Goal: Task Accomplishment & Management: Manage account settings

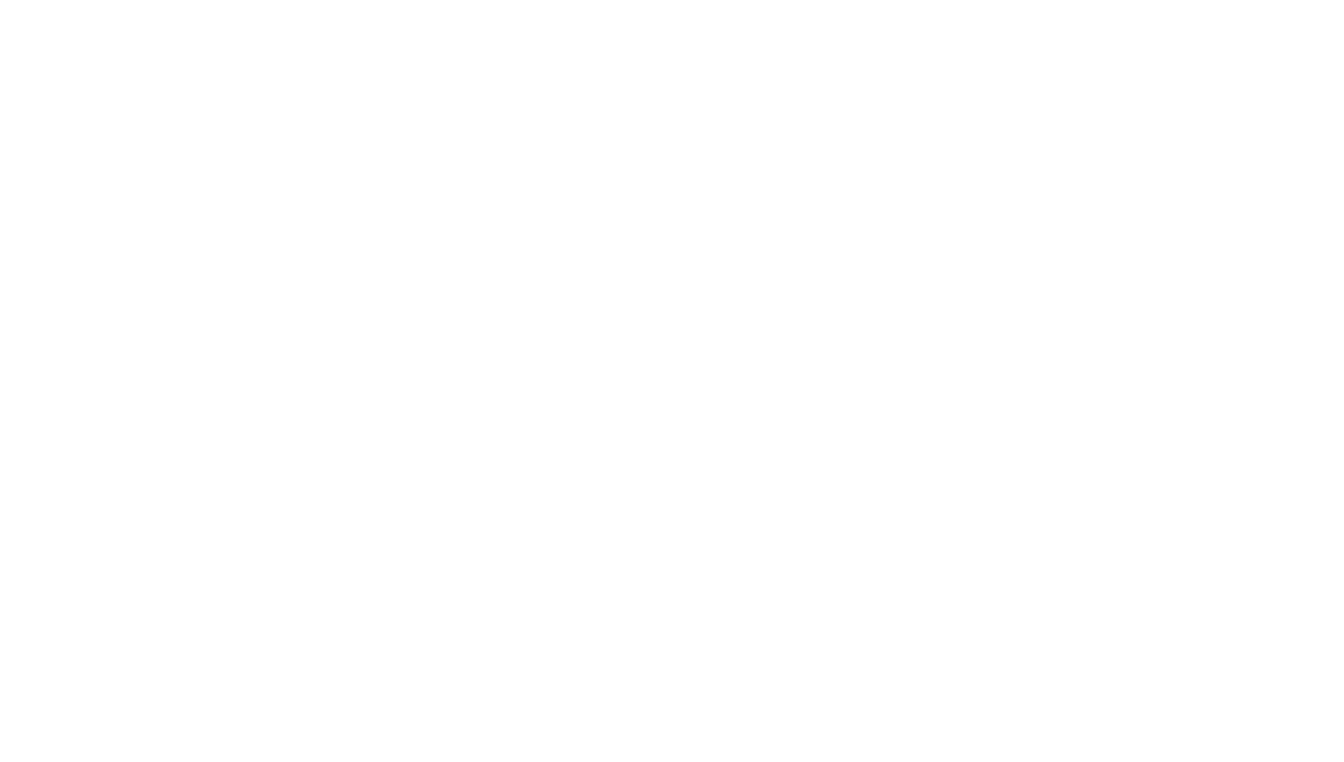
click at [1238, 0] on html "Stores Categories Mall About Us For Merchants For Developers Help" at bounding box center [672, 0] width 1344 height 0
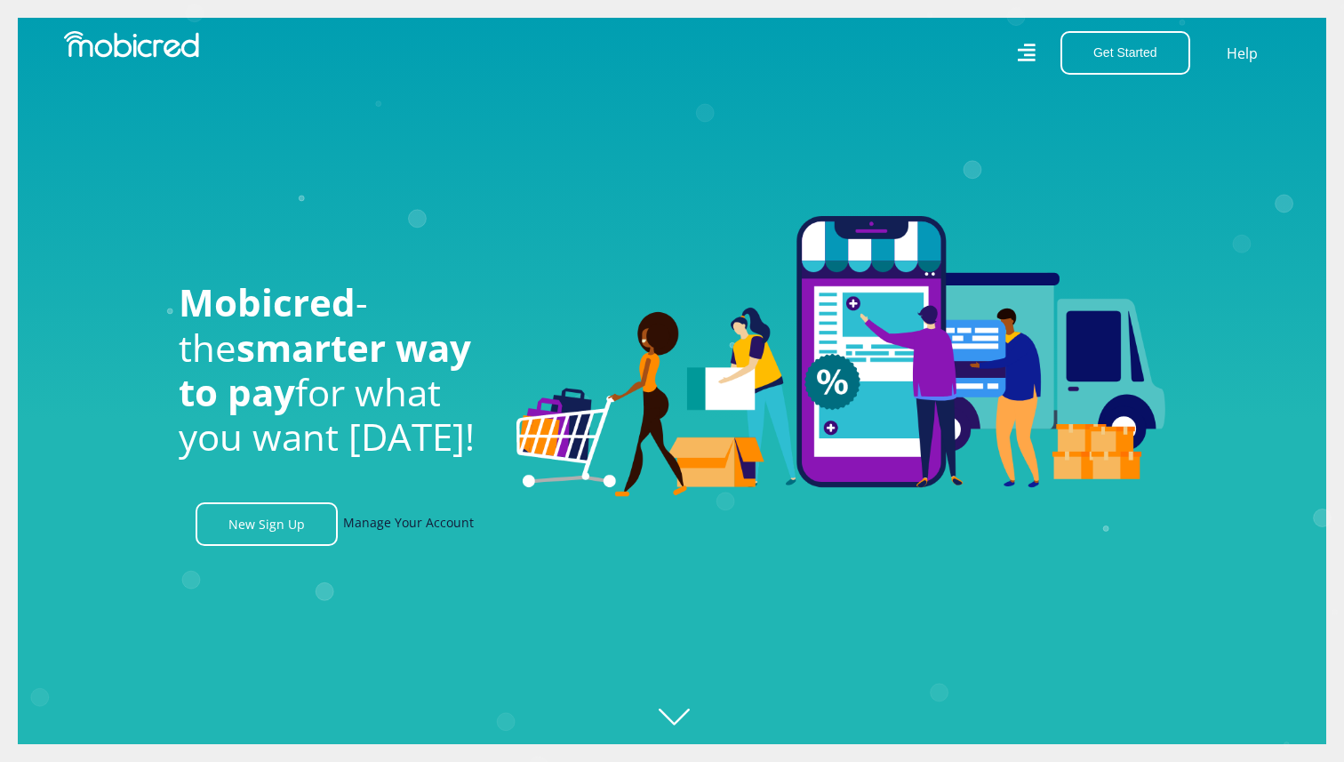
scroll to position [0, 1267]
click at [389, 516] on link "Manage Your Account" at bounding box center [408, 524] width 131 height 44
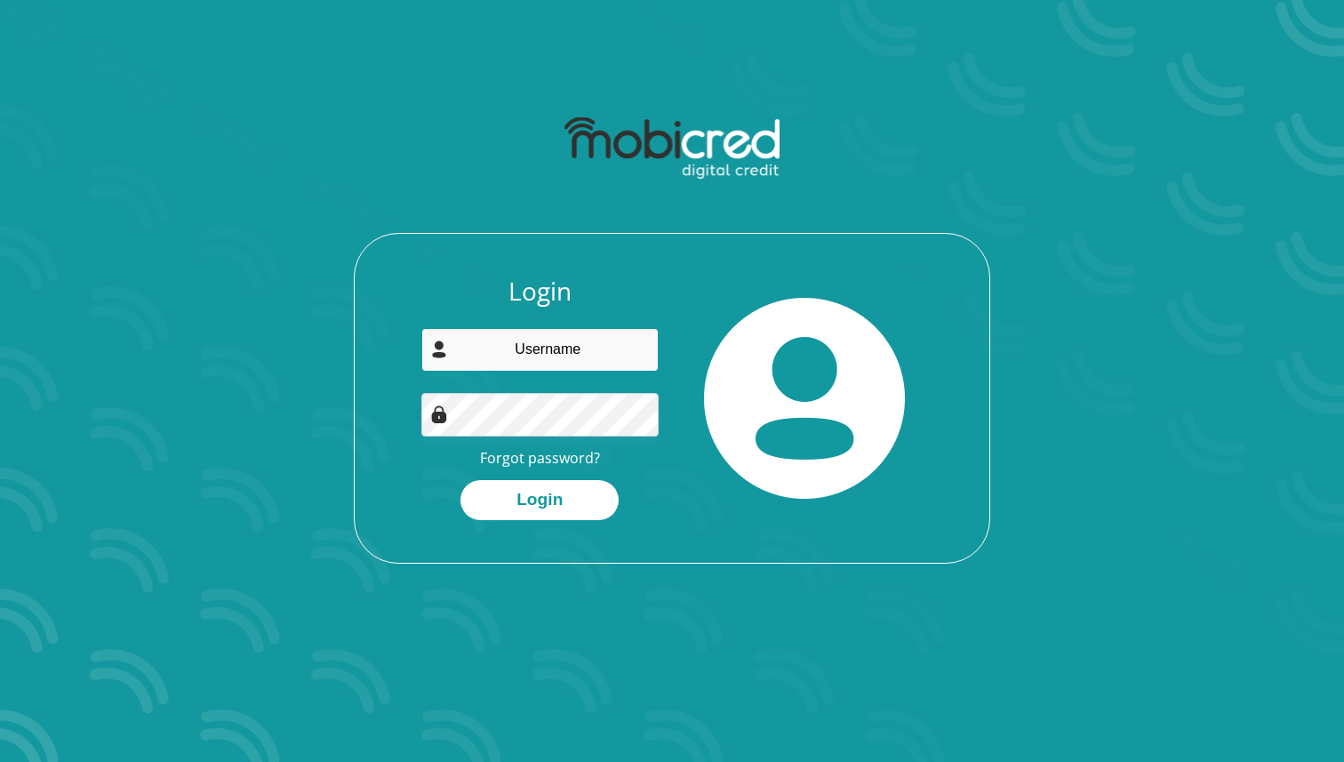
click at [525, 341] on input "email" at bounding box center [540, 350] width 238 height 44
click at [534, 344] on input "email" at bounding box center [540, 350] width 238 height 44
click at [677, 333] on div at bounding box center [804, 398] width 265 height 244
click at [554, 349] on input "email" at bounding box center [540, 350] width 238 height 44
click at [563, 349] on input "email" at bounding box center [540, 350] width 238 height 44
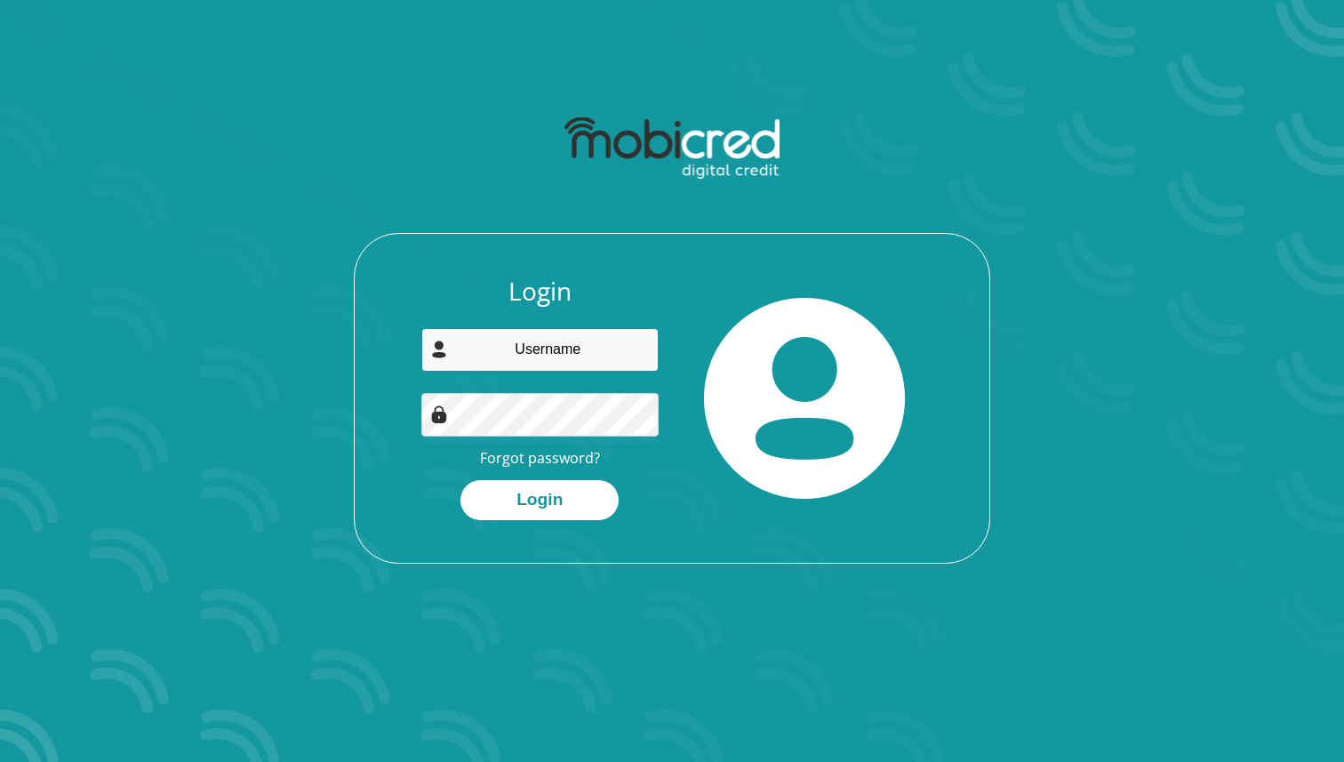
click at [565, 335] on input "email" at bounding box center [540, 350] width 238 height 44
type input "jodi.biggar@yahoo.com"
click at [461, 480] on button "Login" at bounding box center [540, 500] width 158 height 40
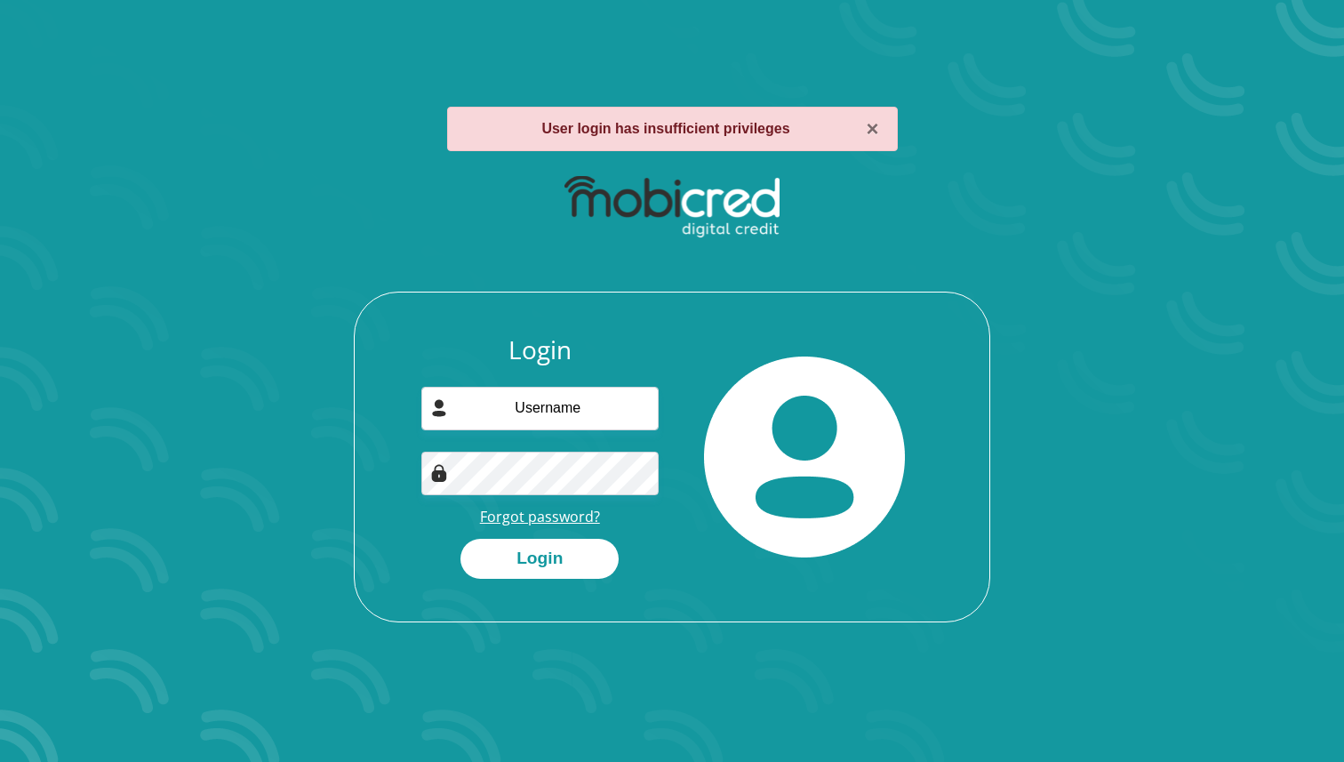
click at [576, 521] on link "Forgot password?" at bounding box center [540, 517] width 120 height 20
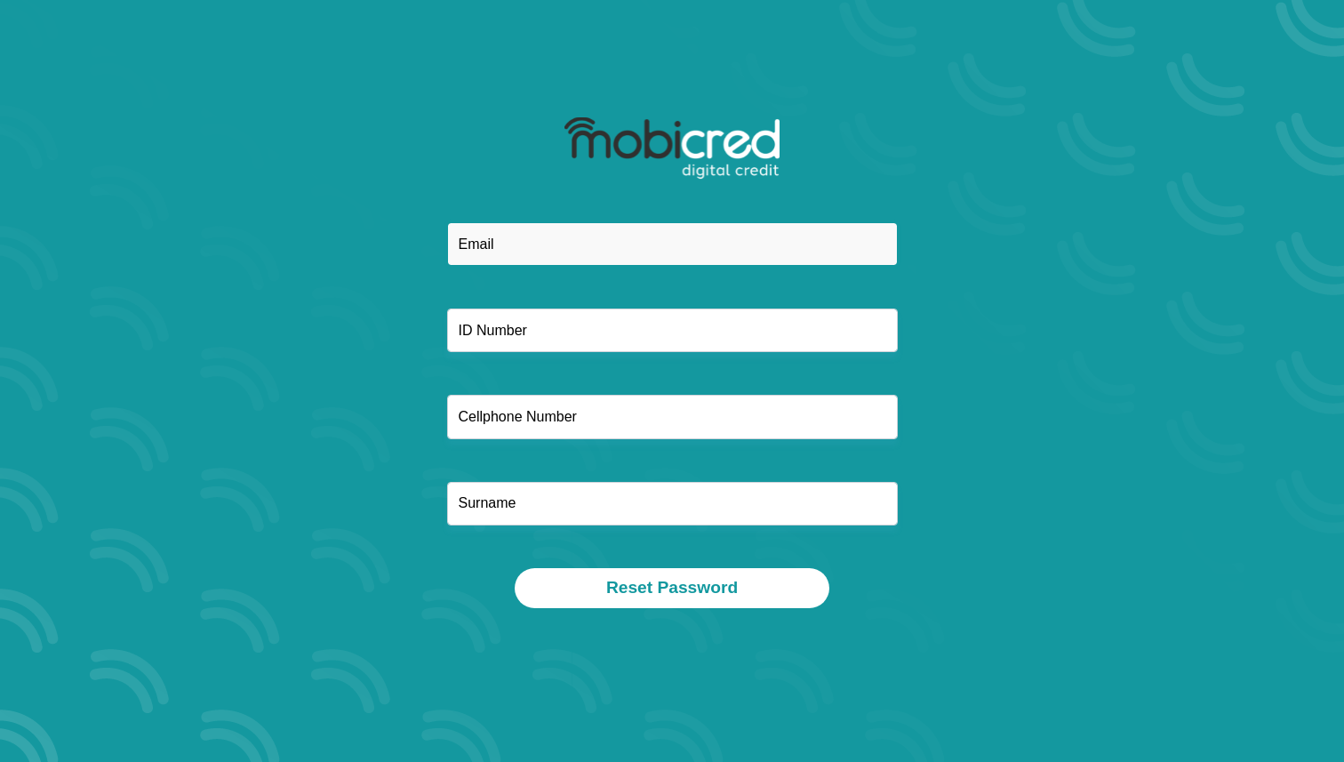
click at [557, 254] on input "email" at bounding box center [672, 244] width 451 height 44
type input "[PERSON_NAME][EMAIL_ADDRESS][PERSON_NAME][DOMAIN_NAME]"
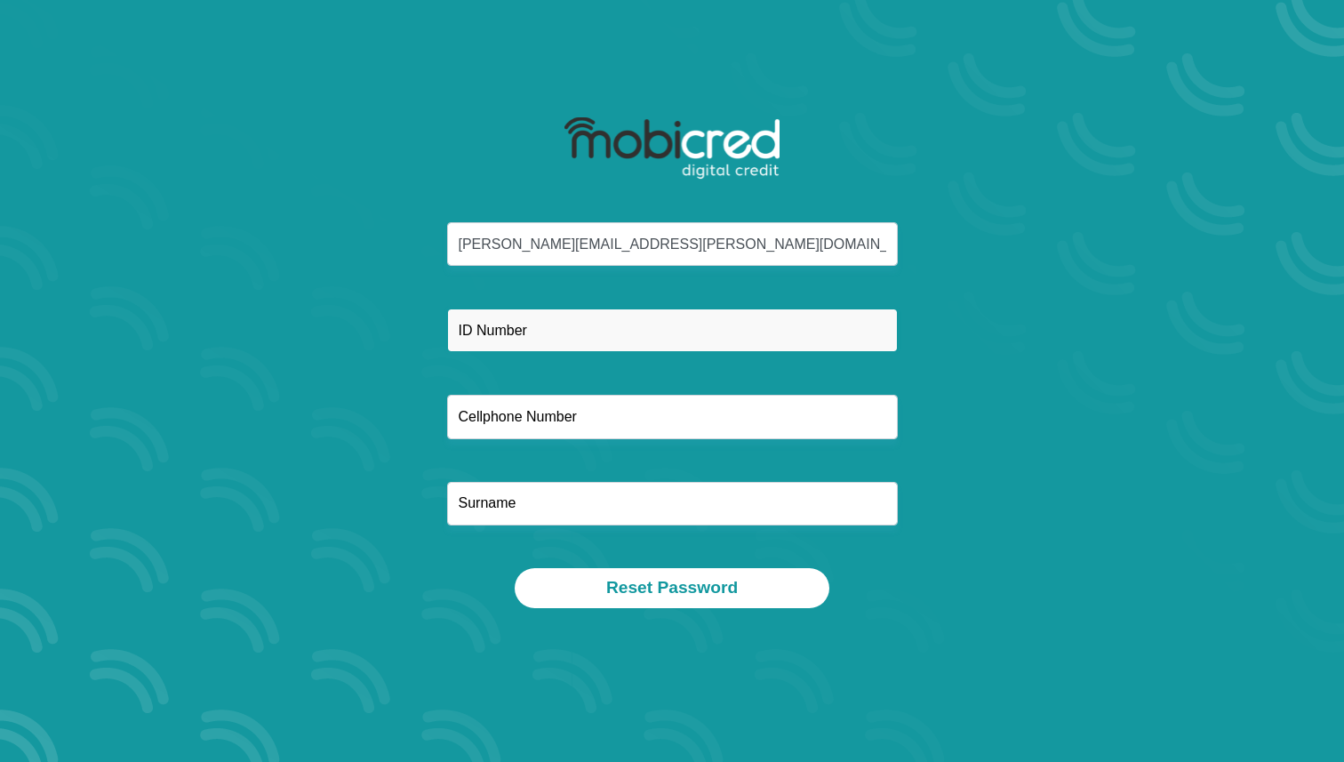
click at [562, 323] on input "text" at bounding box center [672, 331] width 451 height 44
type input "0011180095082"
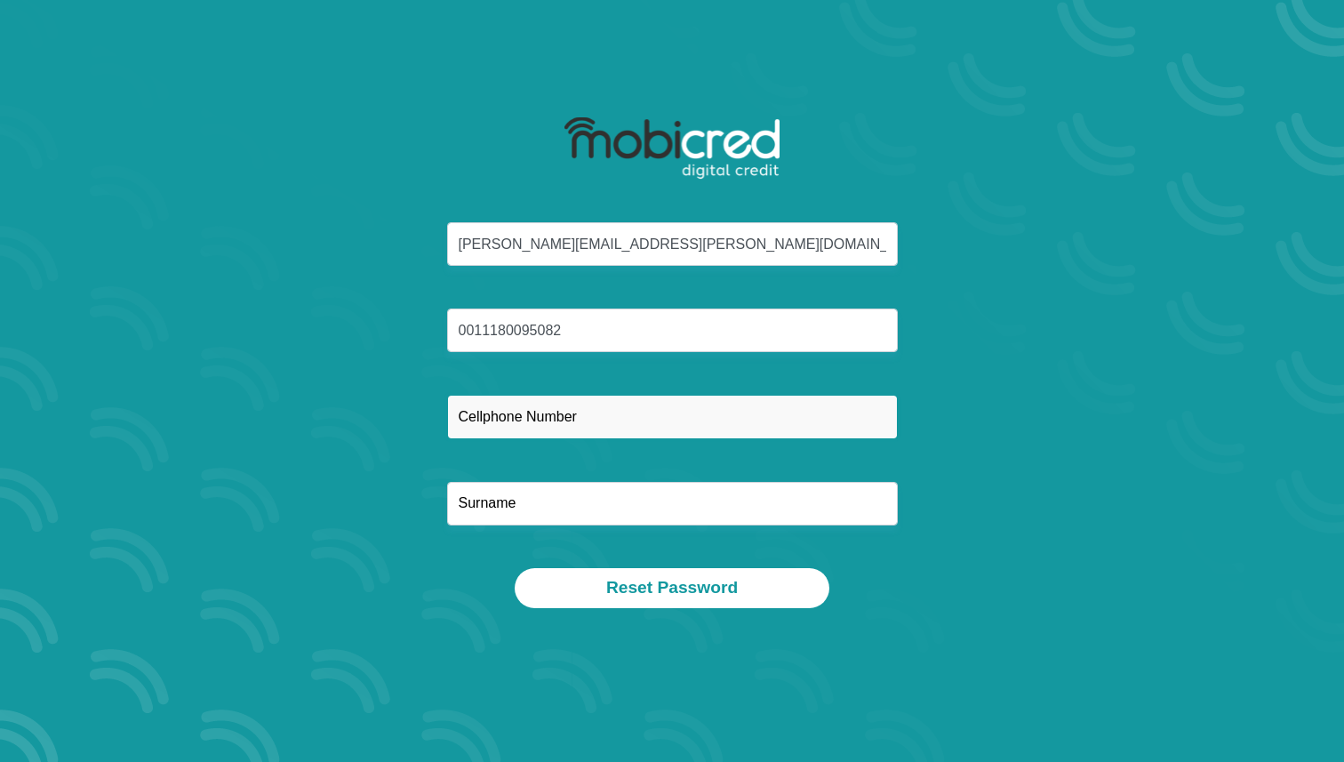
click at [541, 412] on input "text" at bounding box center [672, 417] width 451 height 44
type input "0720955504"
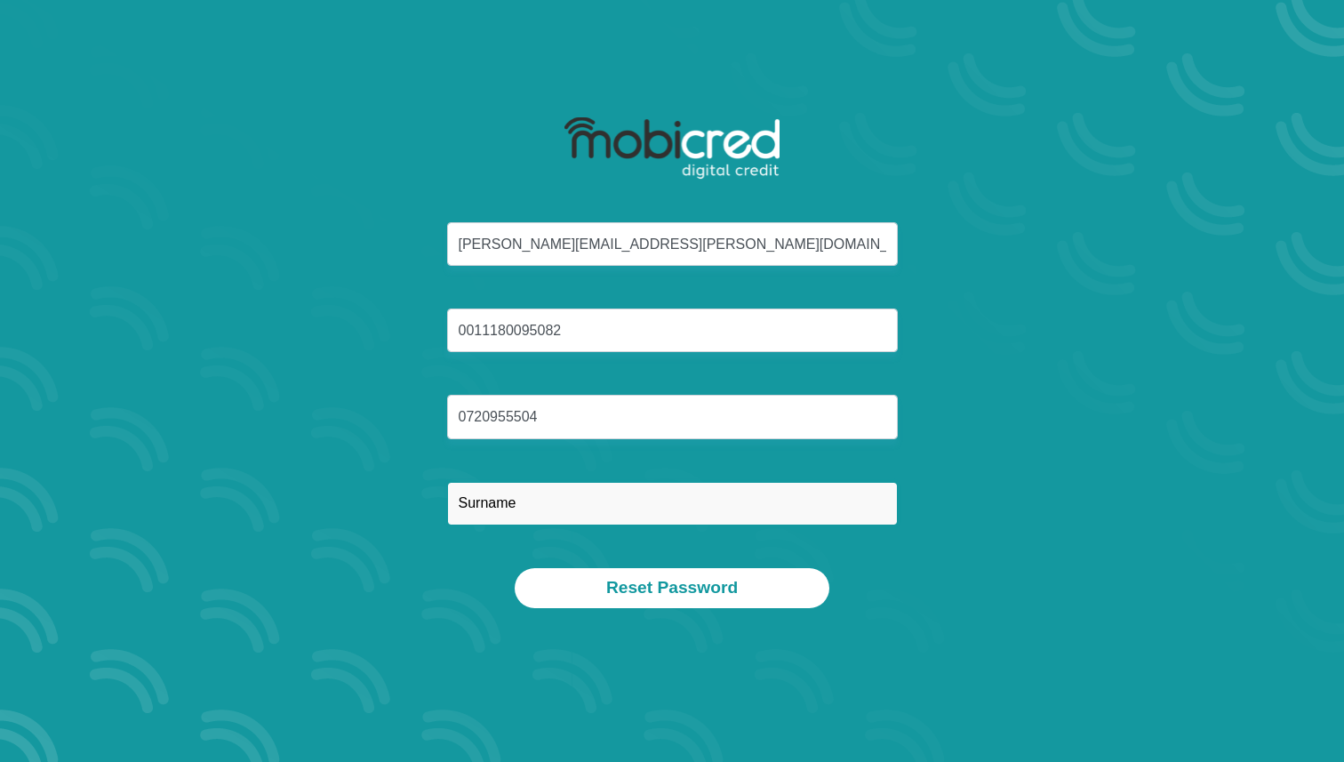
click at [547, 500] on input "text" at bounding box center [672, 504] width 451 height 44
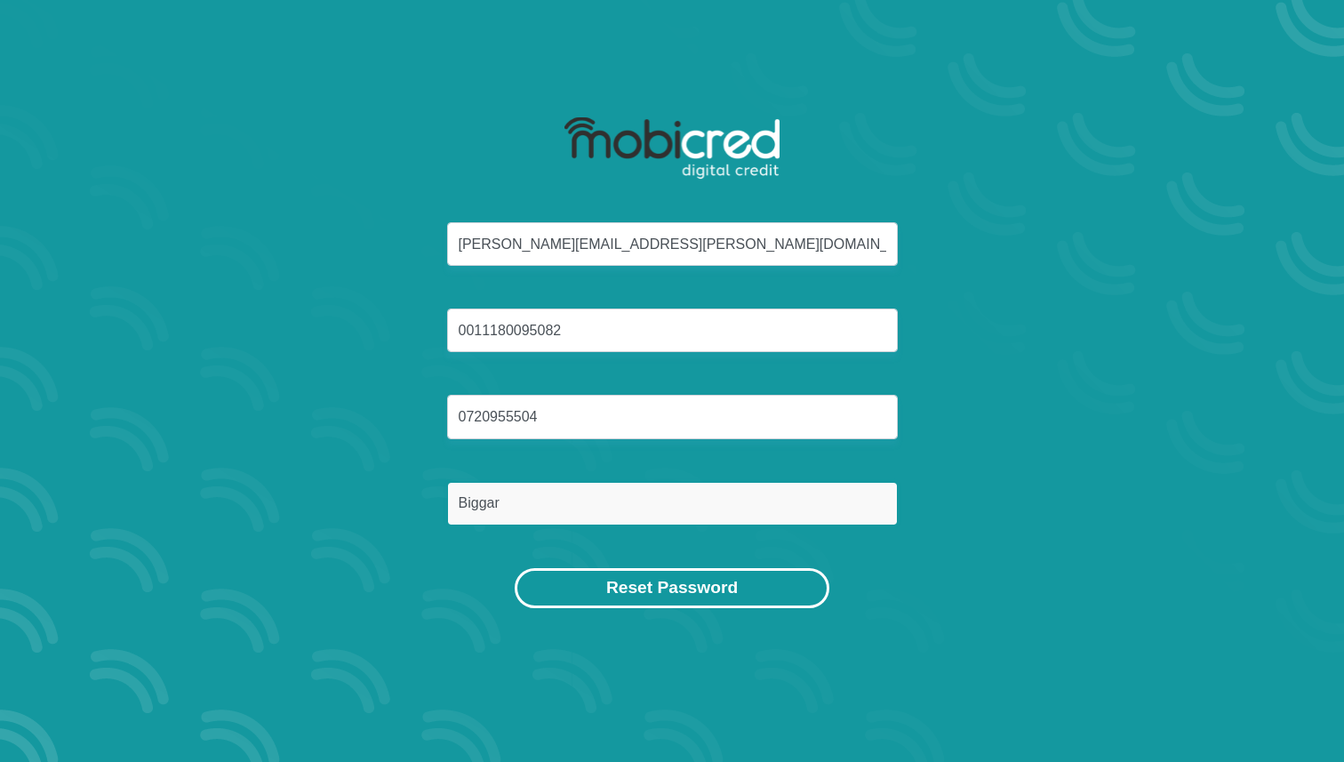
type input "Biggar"
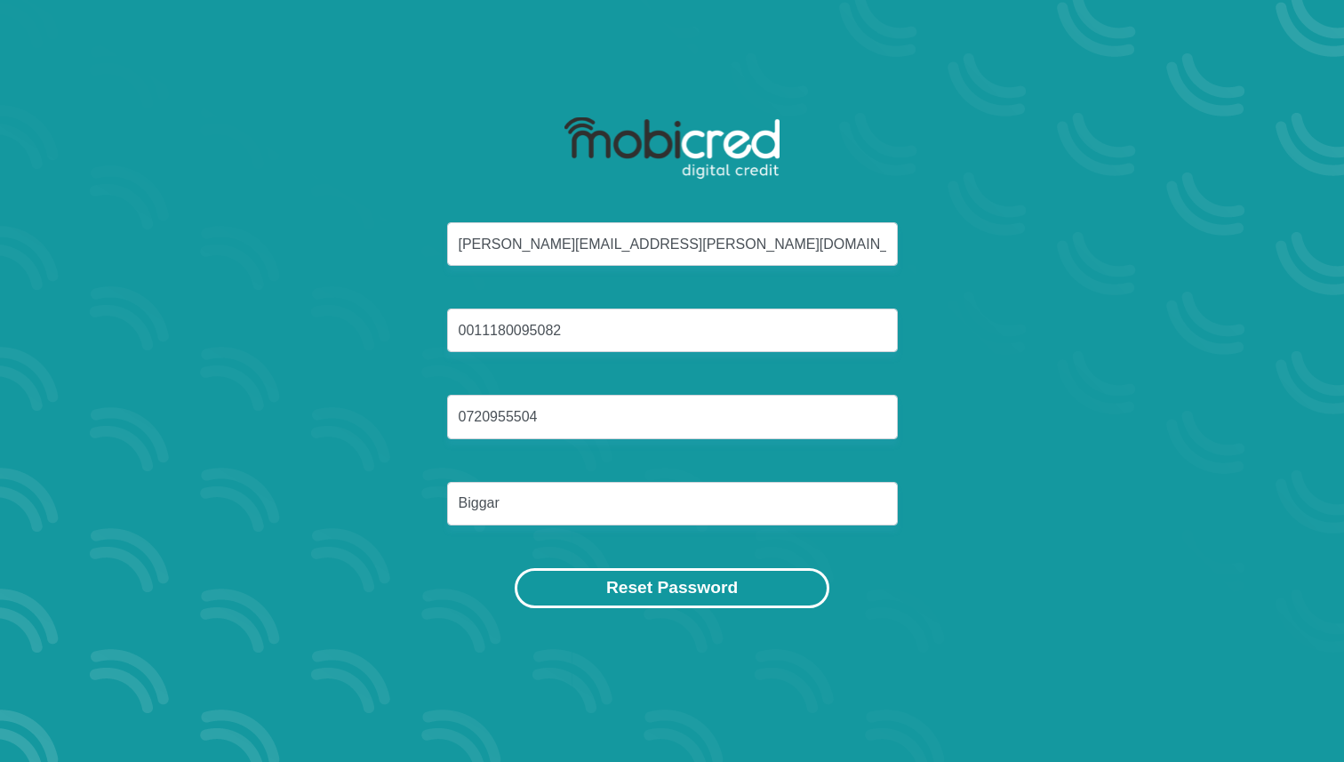
click at [594, 591] on button "Reset Password" at bounding box center [672, 588] width 315 height 40
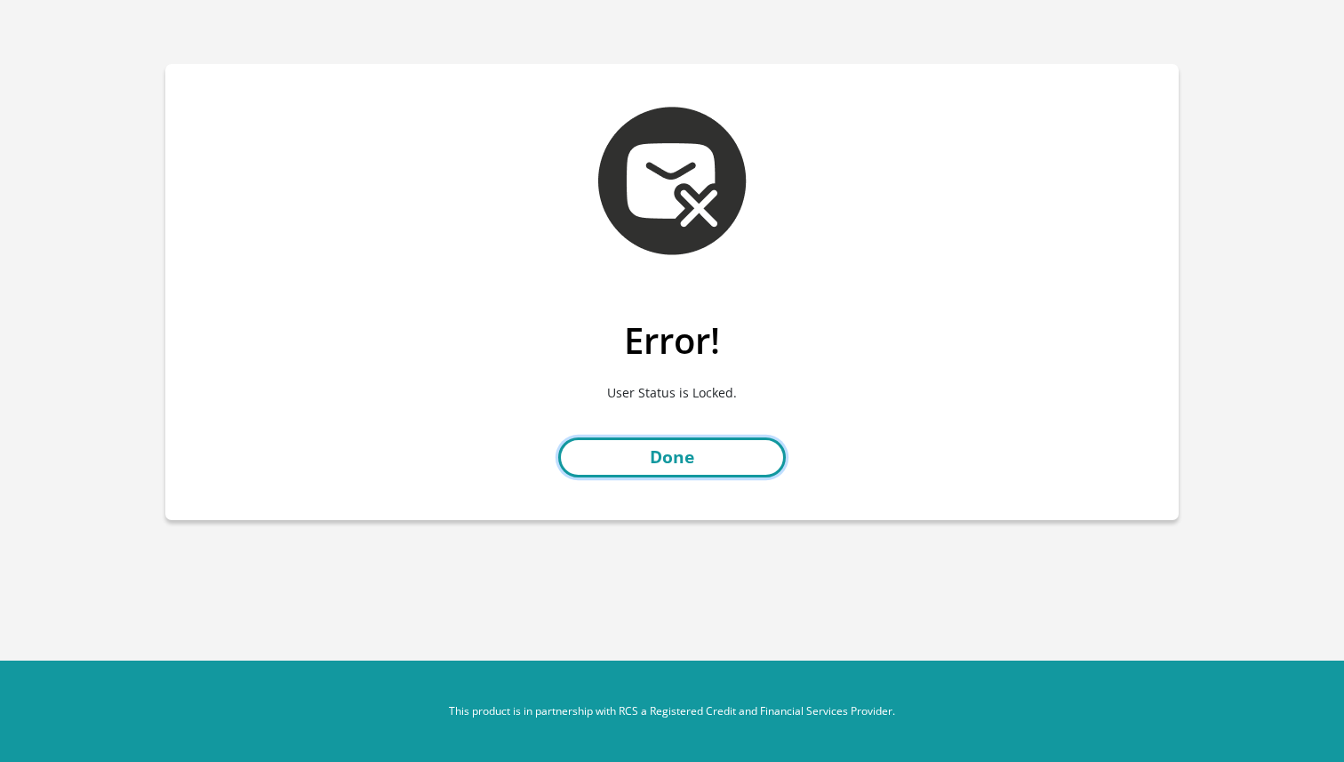
click at [662, 457] on link "Done" at bounding box center [672, 457] width 228 height 40
